Goal: Task Accomplishment & Management: Manage account settings

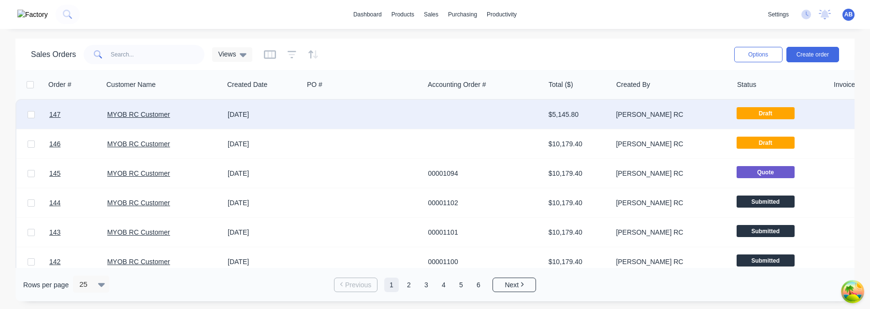
click at [172, 111] on div "MYOB RC Customer" at bounding box center [160, 115] width 107 height 10
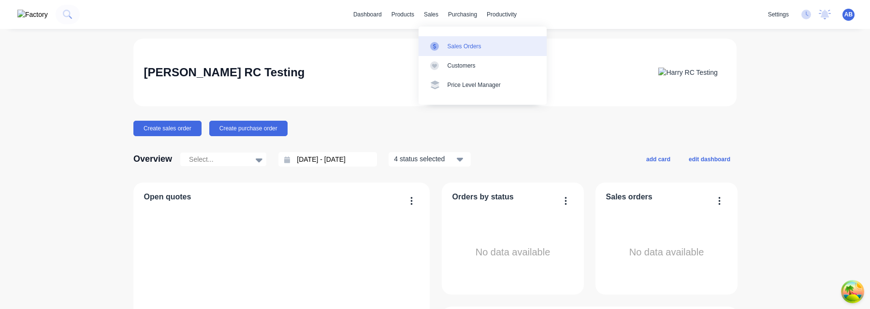
click at [455, 47] on div "Sales Orders" at bounding box center [465, 46] width 34 height 9
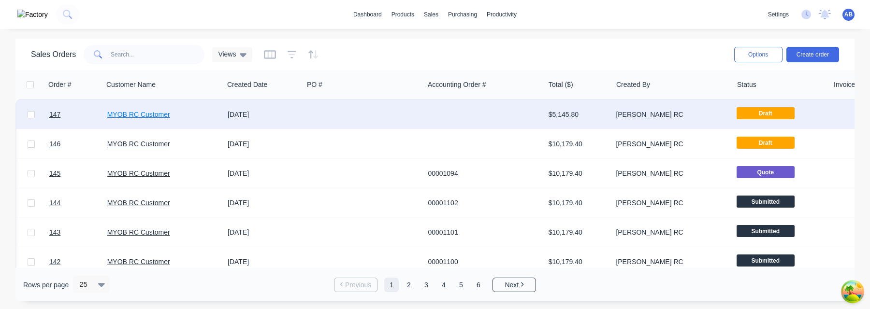
click at [145, 117] on link "MYOB RC Customer" at bounding box center [138, 115] width 63 height 8
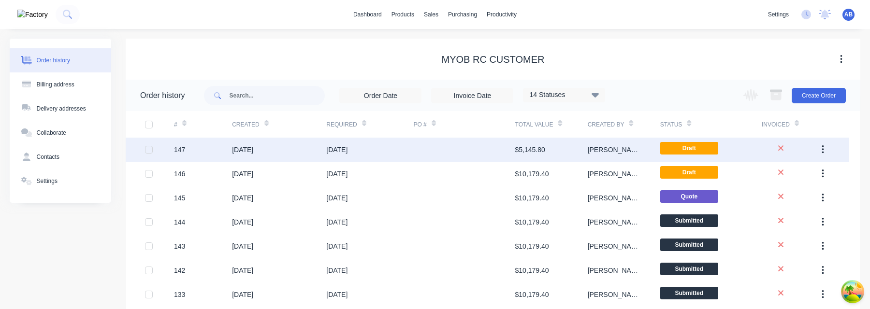
click at [483, 150] on div at bounding box center [464, 150] width 102 height 24
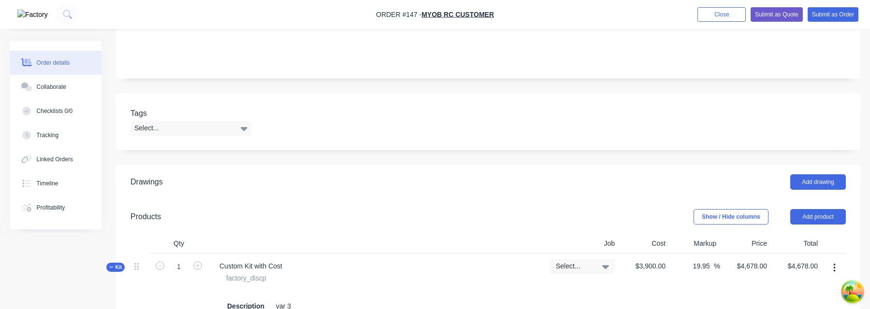
scroll to position [105, 0]
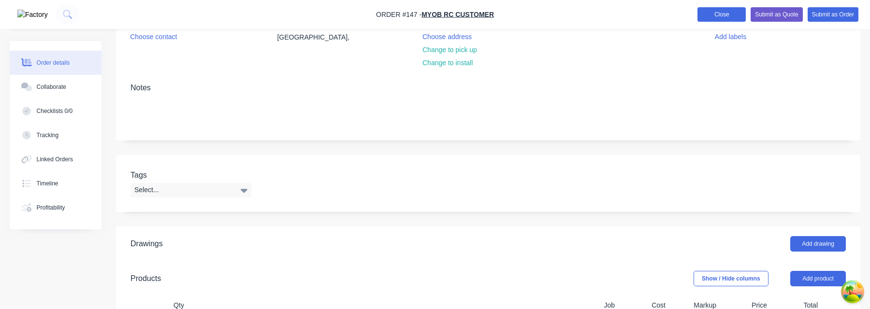
click at [727, 21] on button "Close" at bounding box center [721, 14] width 48 height 15
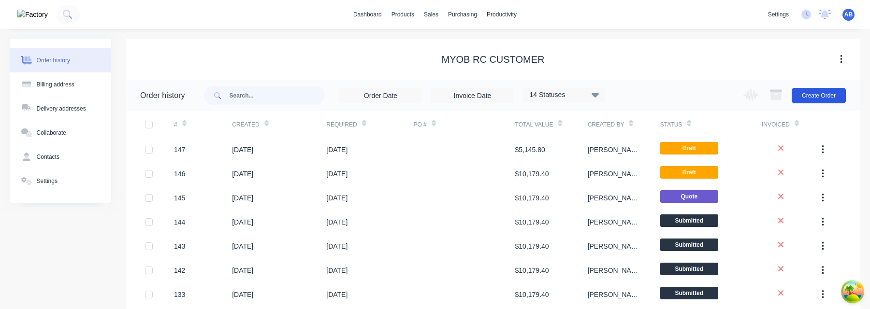
click at [821, 99] on button "Create Order" at bounding box center [819, 95] width 54 height 15
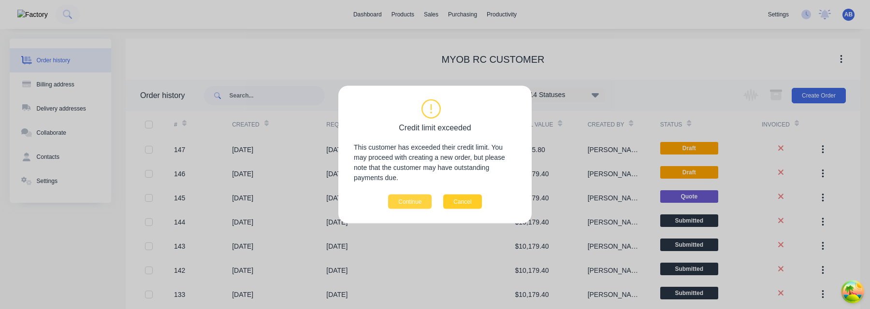
click at [471, 198] on button "Cancel" at bounding box center [462, 202] width 38 height 15
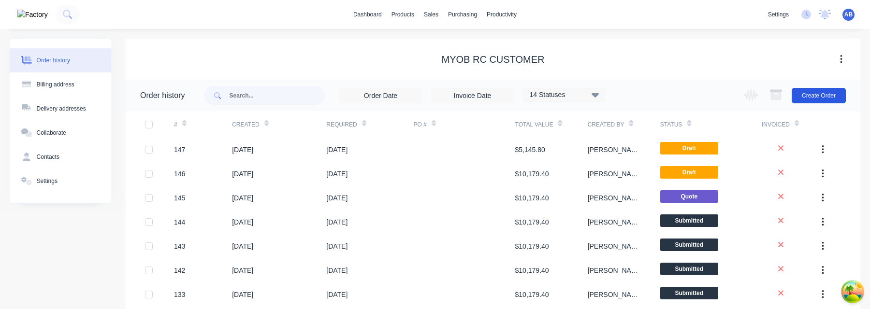
click at [837, 98] on button "Create Order" at bounding box center [819, 95] width 54 height 15
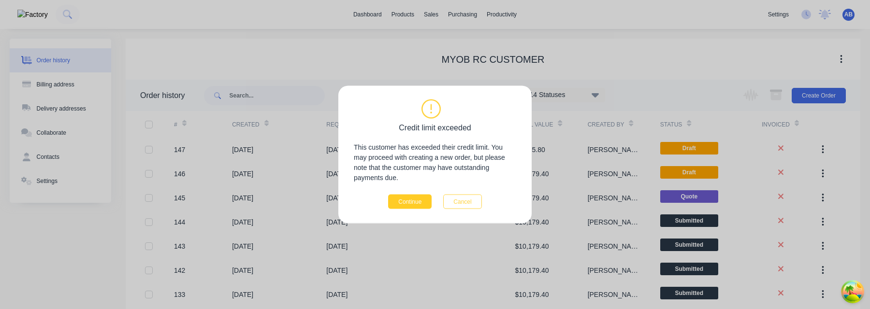
click at [408, 199] on button "Continue" at bounding box center [410, 202] width 44 height 15
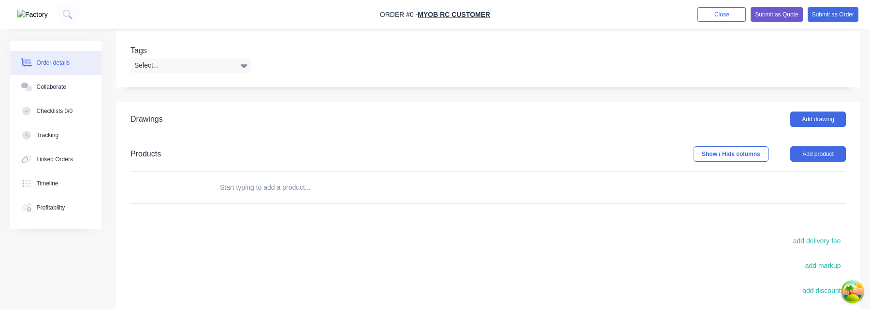
scroll to position [218, 0]
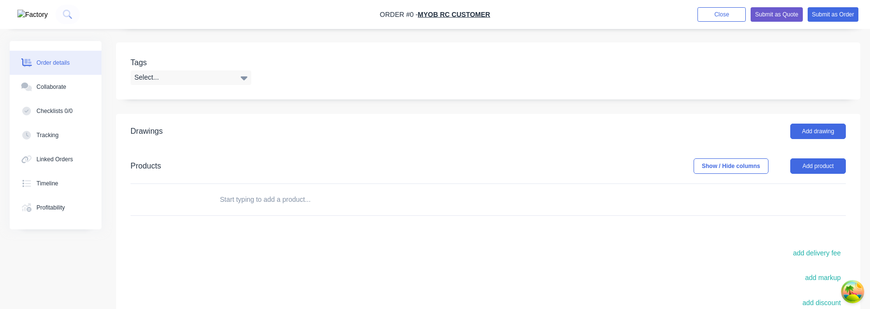
click at [255, 200] on input "text" at bounding box center [315, 199] width 193 height 19
click at [322, 203] on input "var 3" at bounding box center [315, 199] width 193 height 19
type input "v"
type input "var 3"
click at [719, 16] on button "Close" at bounding box center [721, 14] width 48 height 15
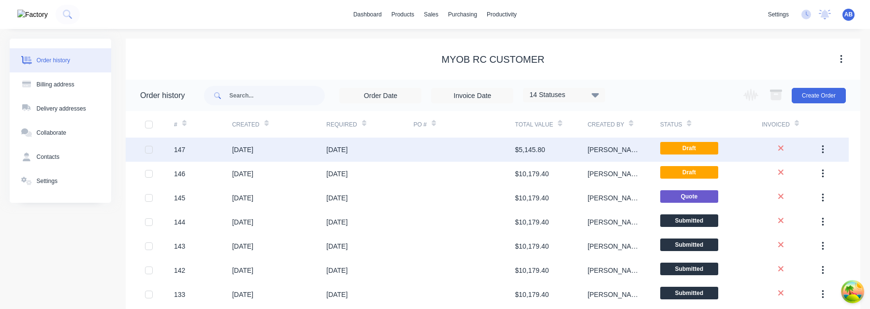
click at [618, 150] on div "Harry" at bounding box center [624, 150] width 73 height 24
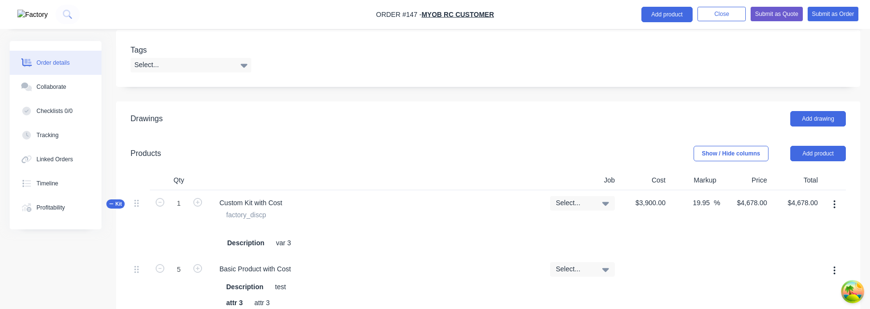
scroll to position [215, 0]
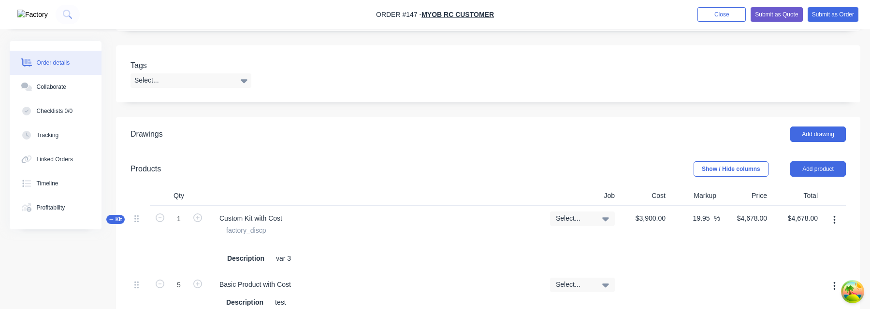
click at [835, 215] on icon "button" at bounding box center [834, 220] width 2 height 11
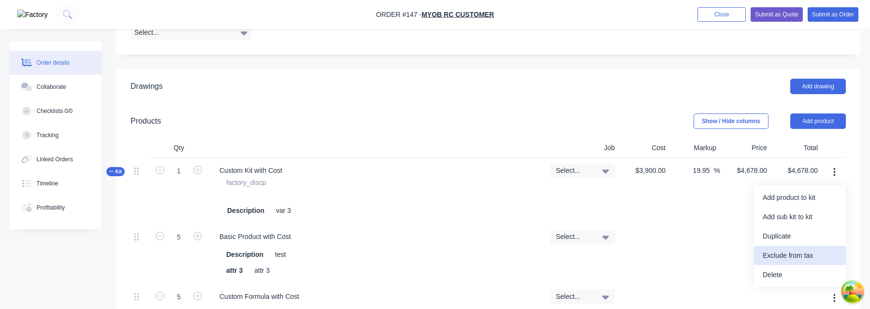
scroll to position [360, 0]
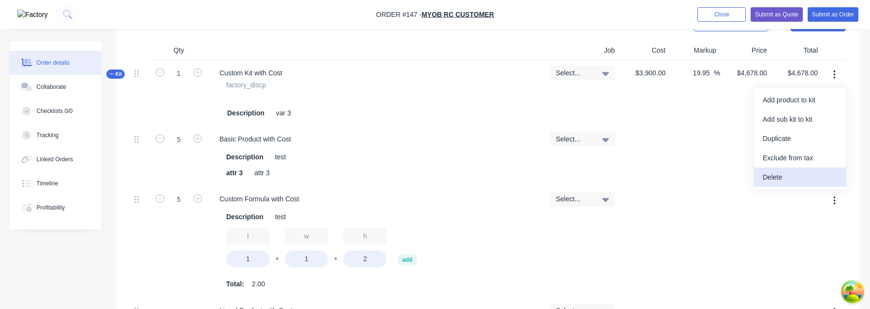
click at [783, 174] on div "Delete" at bounding box center [800, 178] width 74 height 14
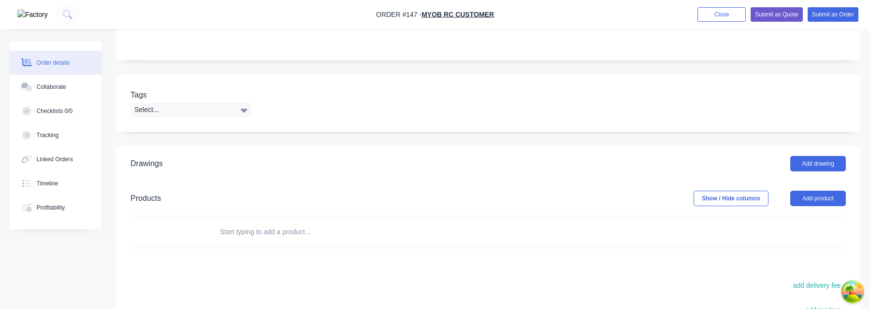
scroll to position [175, 0]
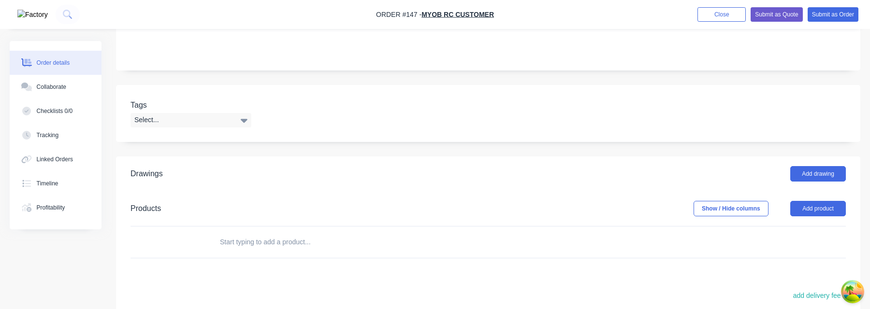
click at [265, 247] on input "text" at bounding box center [315, 241] width 193 height 19
click at [333, 167] on div "Add drawing" at bounding box center [564, 173] width 563 height 15
click at [260, 243] on input "var 2" at bounding box center [315, 241] width 193 height 19
type input "var"
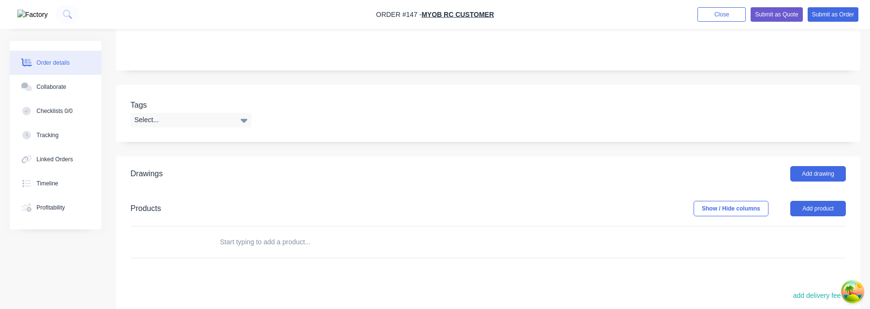
click at [352, 162] on header "Drawings Add drawing" at bounding box center [488, 174] width 744 height 35
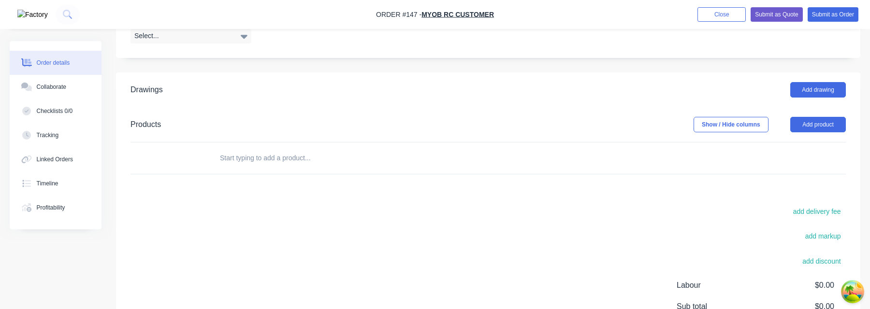
scroll to position [269, 0]
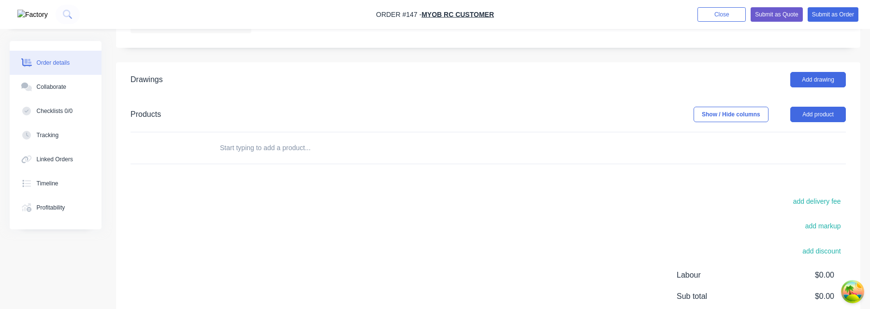
click at [273, 147] on input "text" at bounding box center [315, 147] width 193 height 19
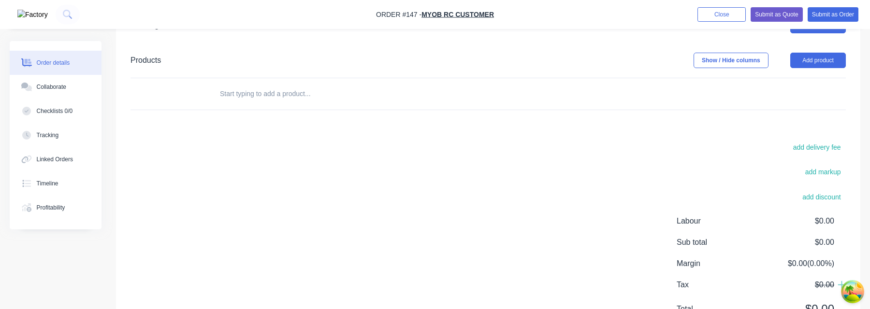
scroll to position [300, 0]
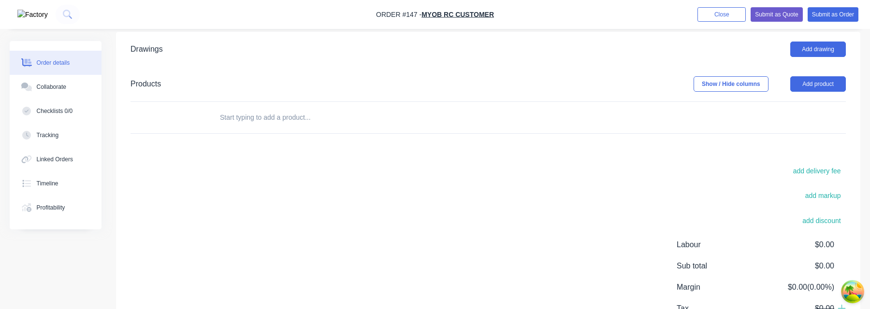
click at [283, 122] on input "text" at bounding box center [315, 117] width 193 height 19
type input "var 2"
click at [29, 20] on img "button" at bounding box center [32, 15] width 30 height 10
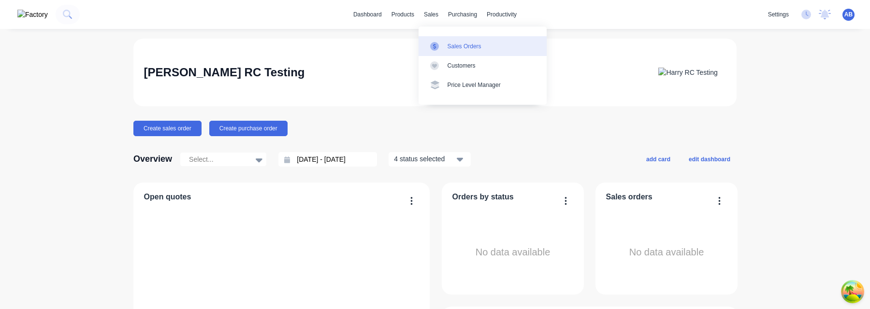
click at [449, 47] on div "Sales Orders" at bounding box center [465, 46] width 34 height 9
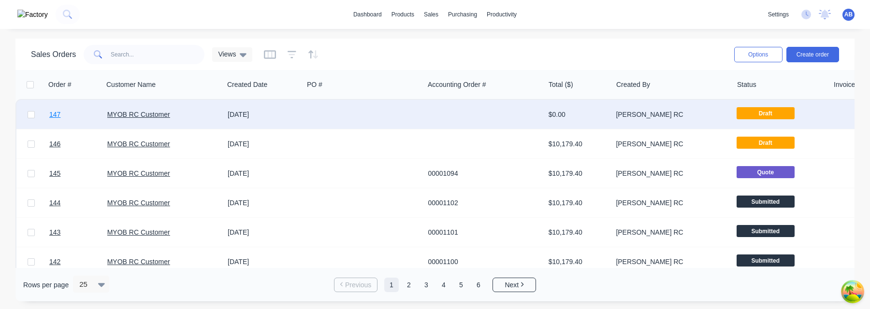
click at [58, 116] on span "147" at bounding box center [54, 115] width 11 height 10
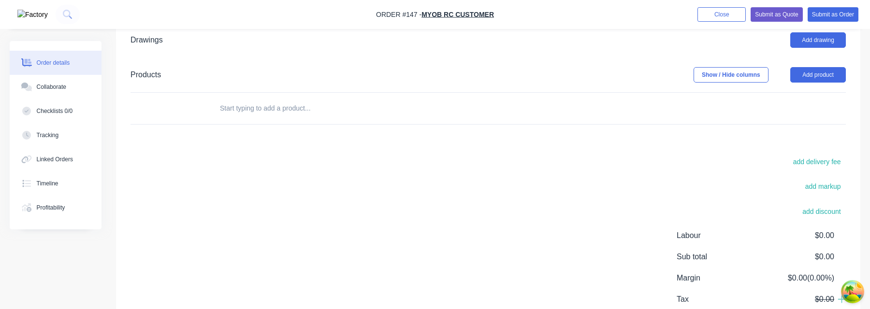
scroll to position [267, 0]
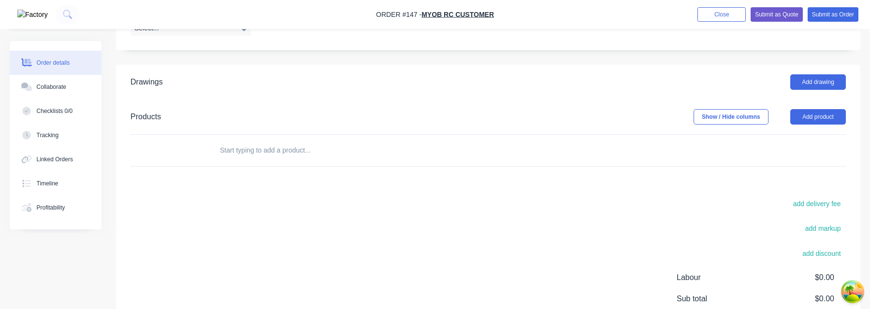
click at [305, 150] on input "text" at bounding box center [315, 150] width 193 height 19
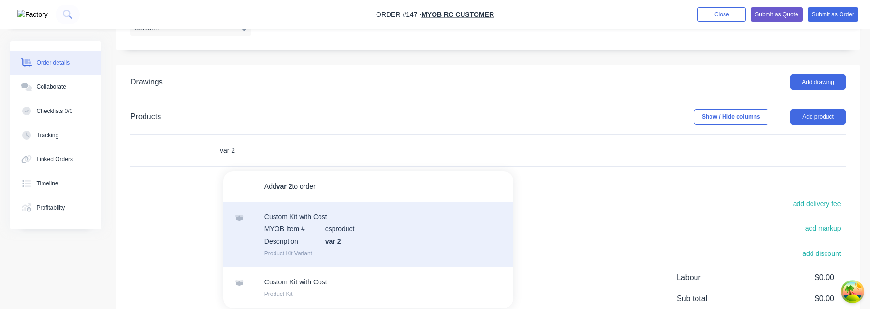
type input "var 2"
click at [347, 249] on div "Custom Kit with Cost MYOB Item # csproduct Description var 2 Product Kit Variant" at bounding box center [368, 235] width 290 height 65
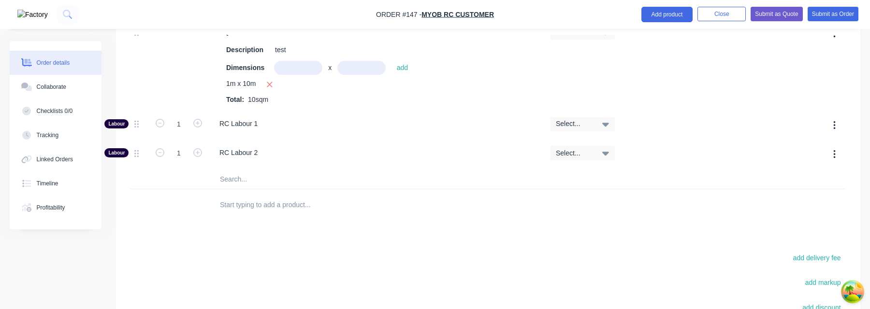
scroll to position [764, 0]
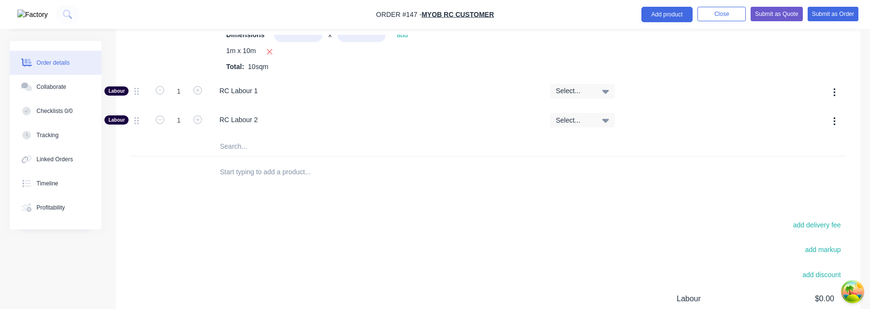
click at [279, 181] on div at bounding box center [382, 172] width 348 height 31
click at [277, 173] on input "text" at bounding box center [315, 171] width 193 height 19
type input "m"
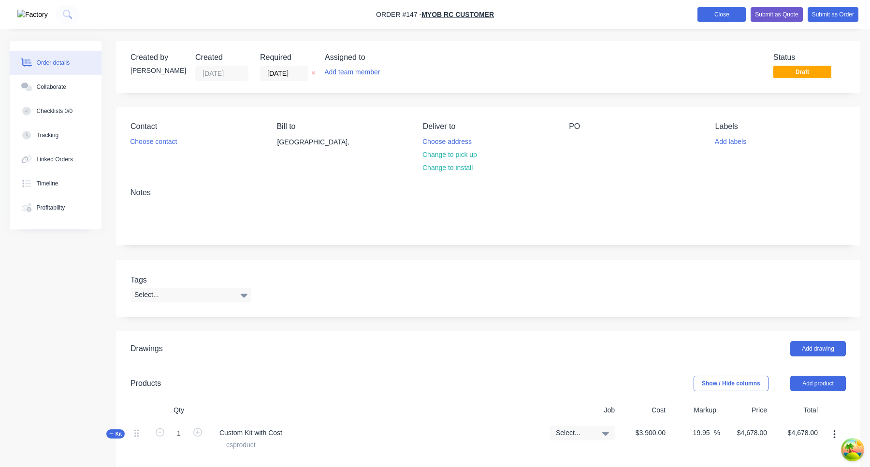
click at [718, 15] on button "Close" at bounding box center [721, 14] width 48 height 15
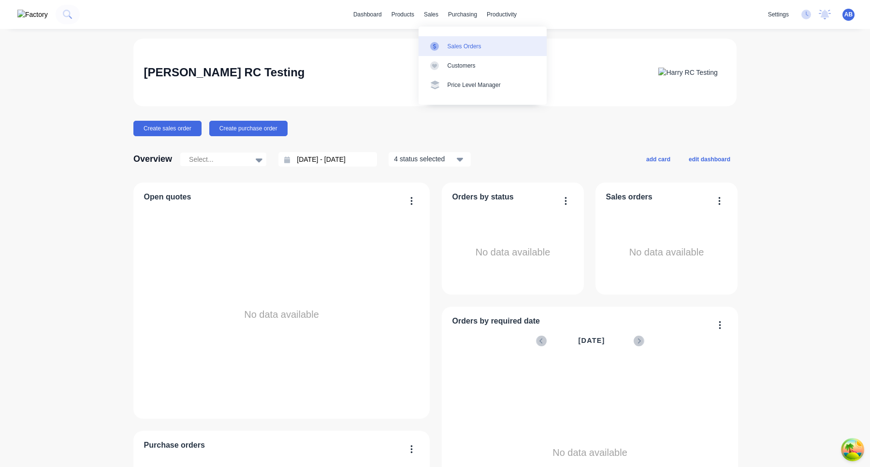
click at [446, 51] on link "Sales Orders" at bounding box center [483, 45] width 128 height 19
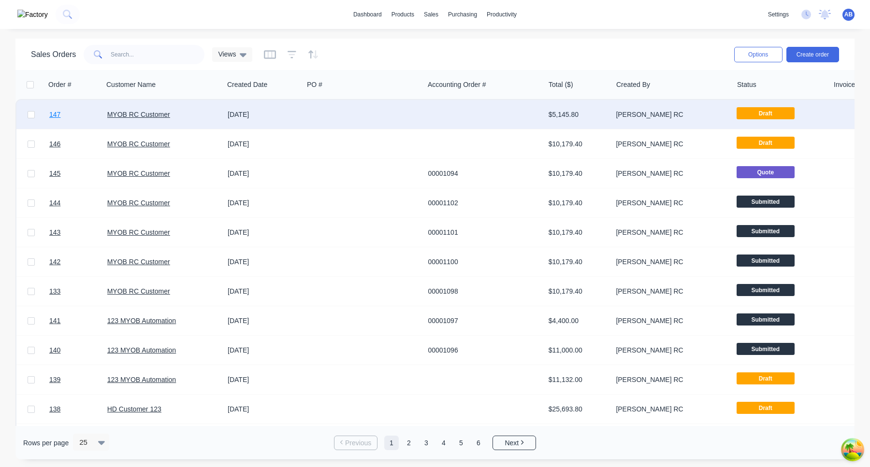
click at [58, 118] on span "147" at bounding box center [54, 115] width 11 height 10
